Goal: Find contact information: Find contact information

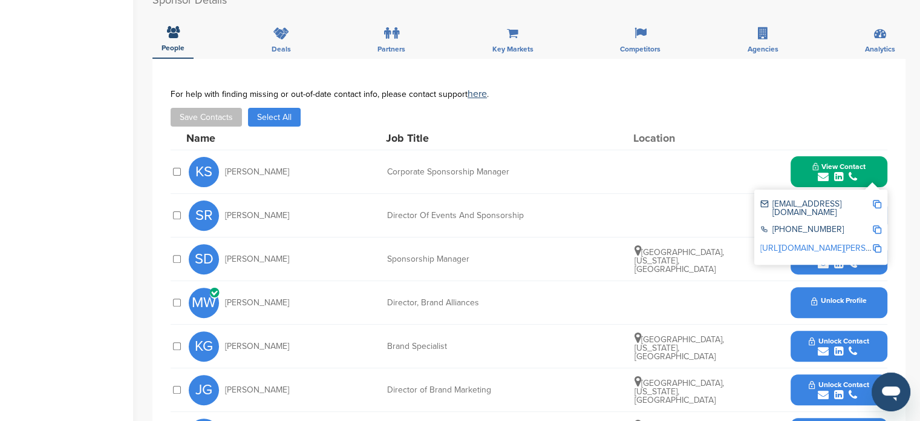
click at [702, 104] on div "For help with finding missing or out-of-date contact info, please contact suppo…" at bounding box center [529, 108] width 717 height 38
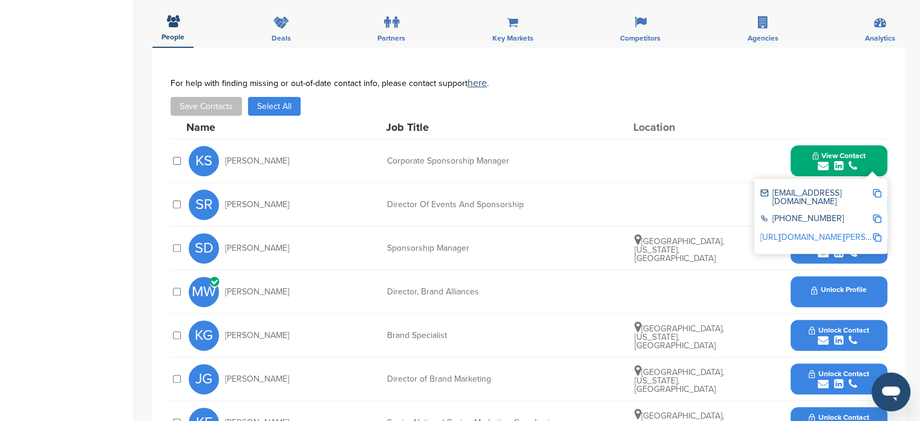
scroll to position [373, 0]
click at [746, 100] on div "Save Contacts Select All" at bounding box center [529, 106] width 717 height 19
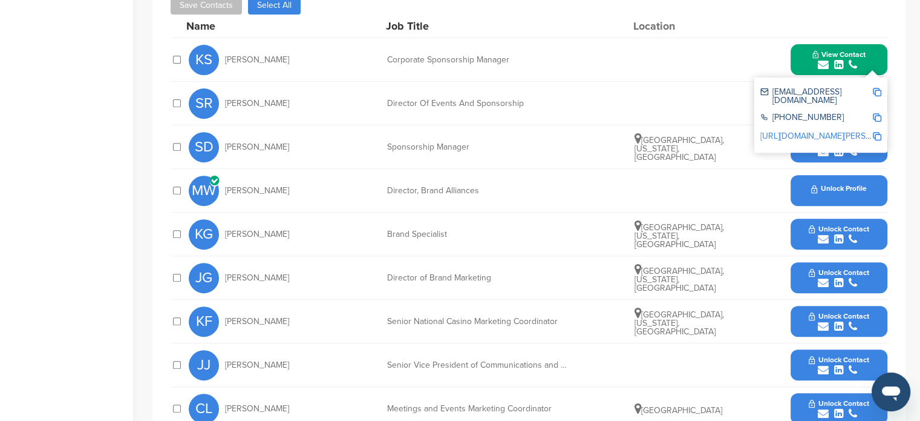
scroll to position [421, 0]
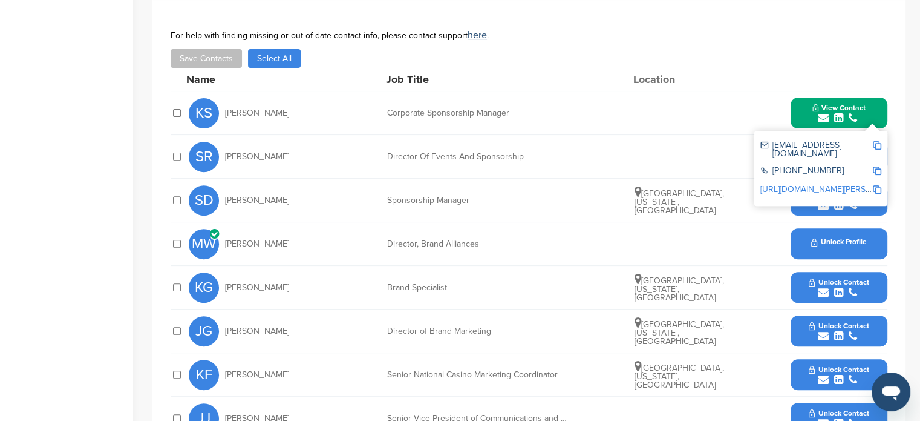
click at [210, 234] on icon at bounding box center [214, 234] width 9 height 11
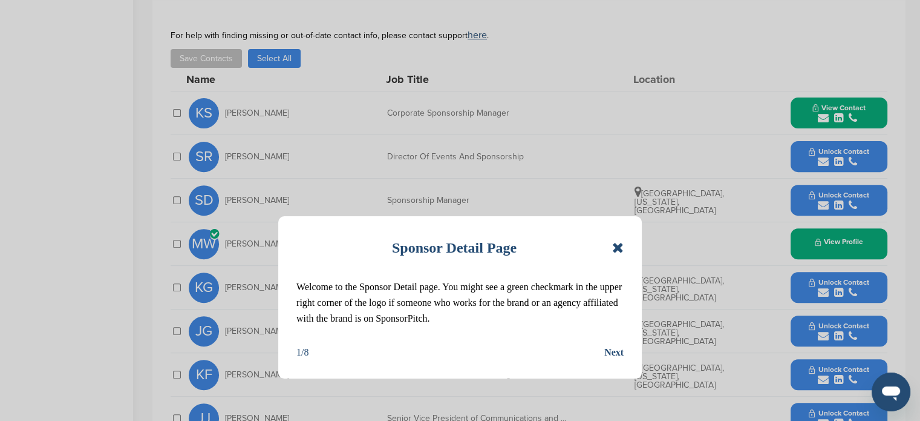
click at [621, 246] on icon at bounding box center [617, 247] width 11 height 15
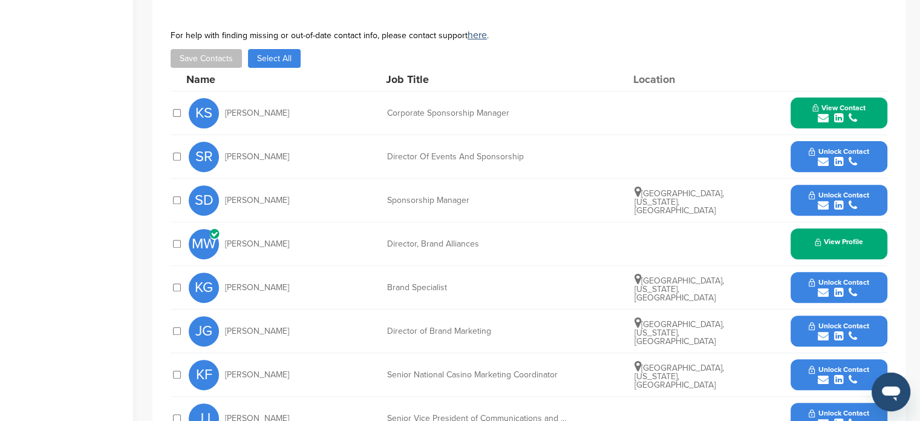
click at [852, 246] on div "View Profile" at bounding box center [839, 243] width 97 height 31
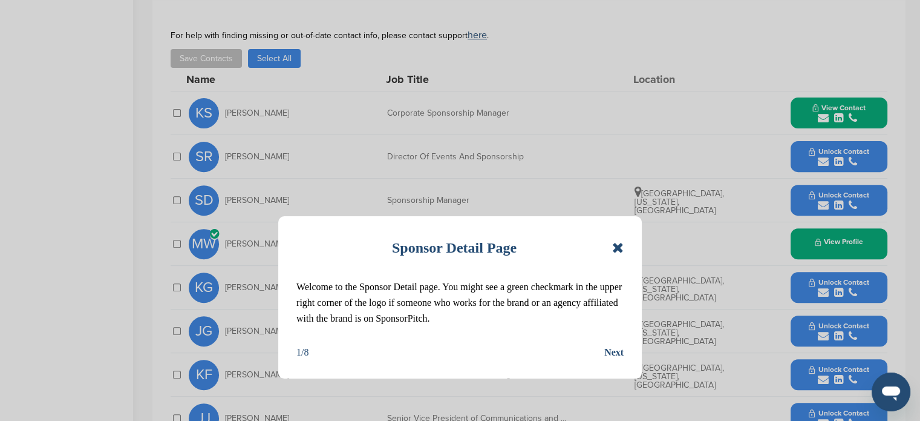
click at [615, 251] on icon at bounding box center [617, 247] width 11 height 15
